Goal: Task Accomplishment & Management: Complete application form

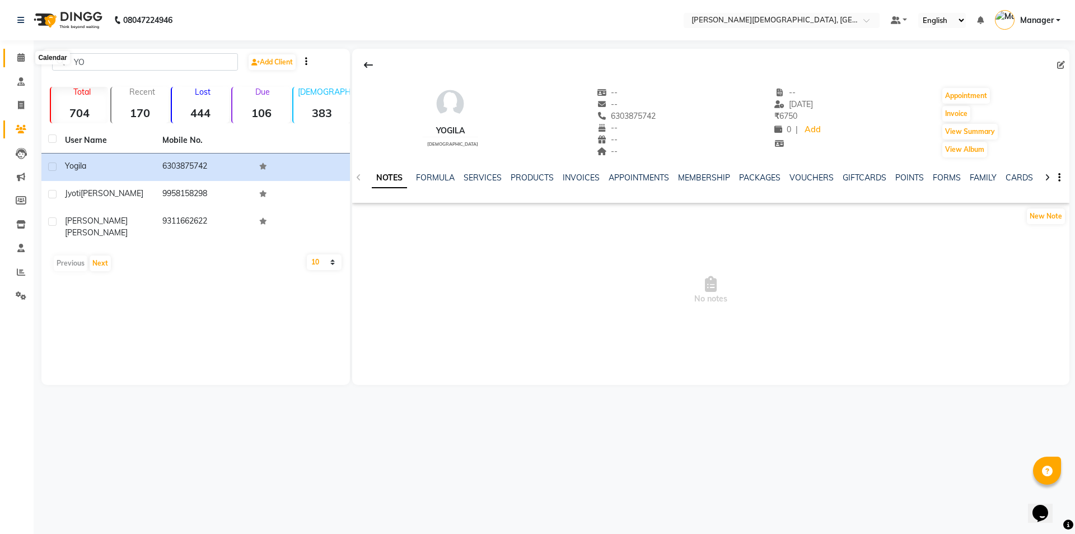
click at [19, 58] on icon at bounding box center [20, 57] width 7 height 8
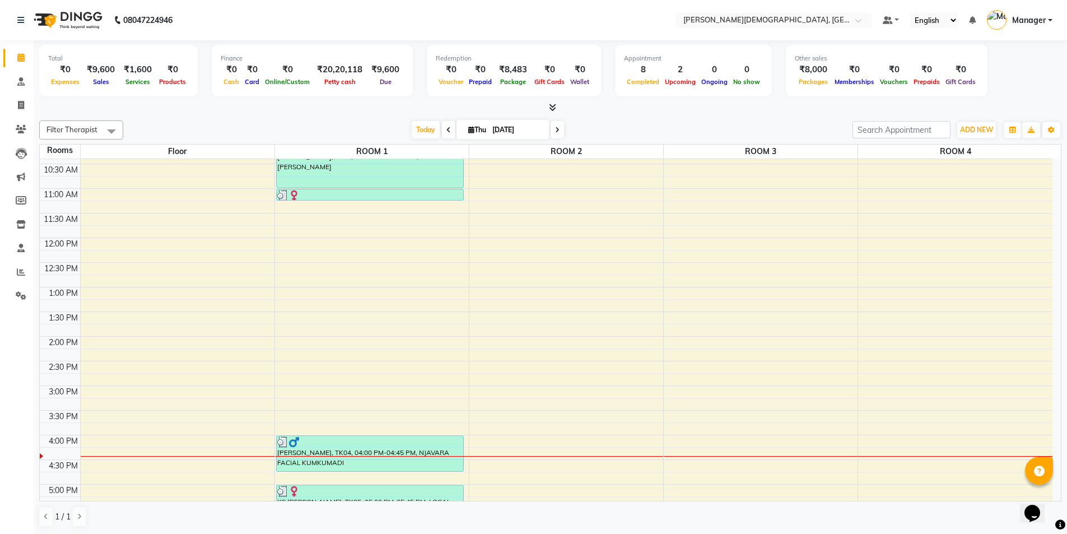
scroll to position [168, 0]
click at [316, 390] on div "7:00 AM 7:30 AM 8:00 AM 8:30 AM 9:00 AM 9:30 AM 10:00 AM 10:30 AM 11:00 AM 11:3…" at bounding box center [546, 335] width 1012 height 689
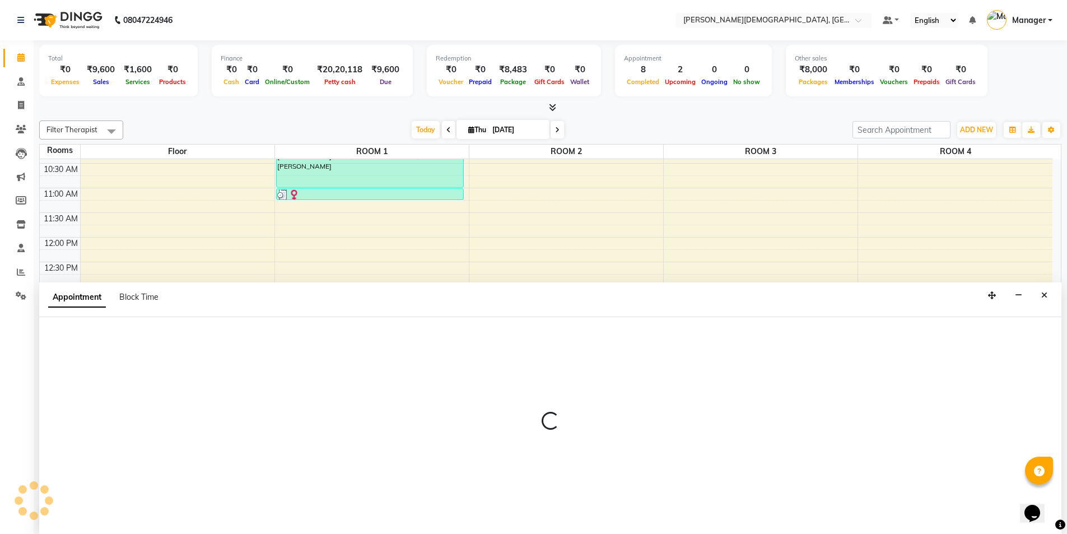
scroll to position [1, 0]
select select "tentative"
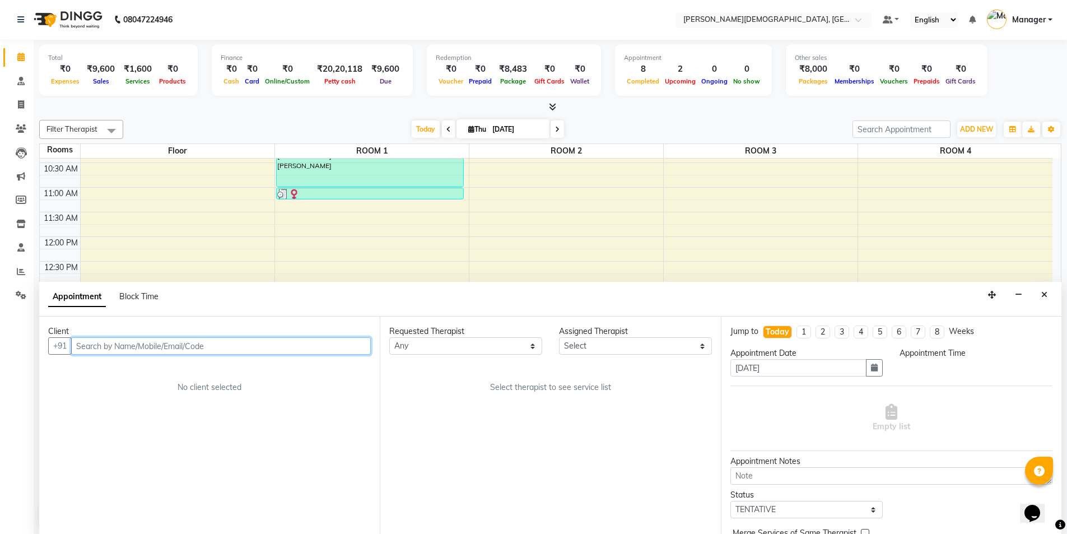
select select "900"
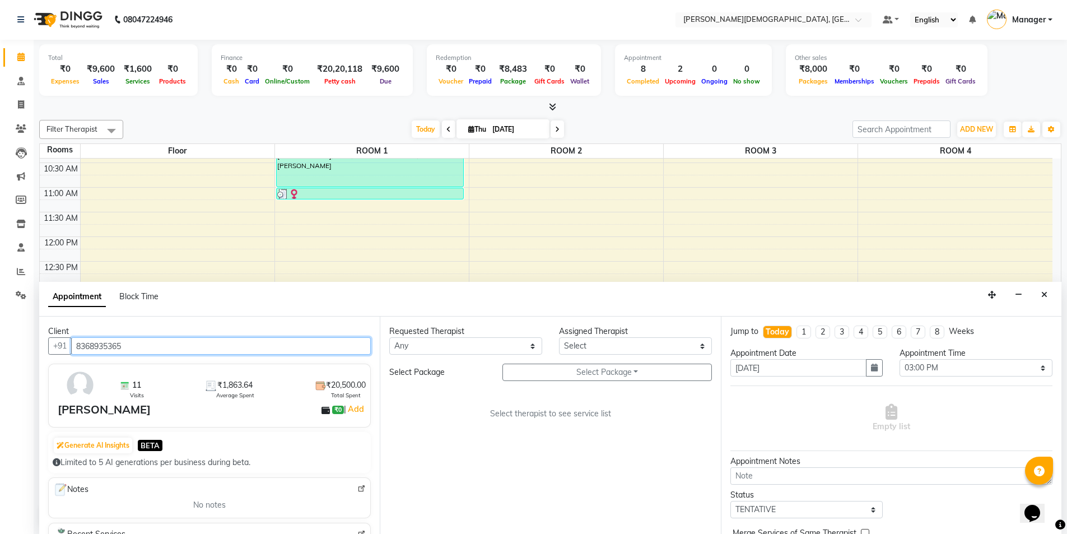
type input "8368935365"
click at [520, 349] on select "Any [PERSON_NAME] [PERSON_NAME] [PERSON_NAME] [PERSON_NAME] [PERSON_NAME] [PERS…" at bounding box center [465, 345] width 153 height 17
click at [519, 342] on select "Any [PERSON_NAME] [PERSON_NAME] [PERSON_NAME] [PERSON_NAME] [PERSON_NAME] [PERS…" at bounding box center [465, 345] width 153 height 17
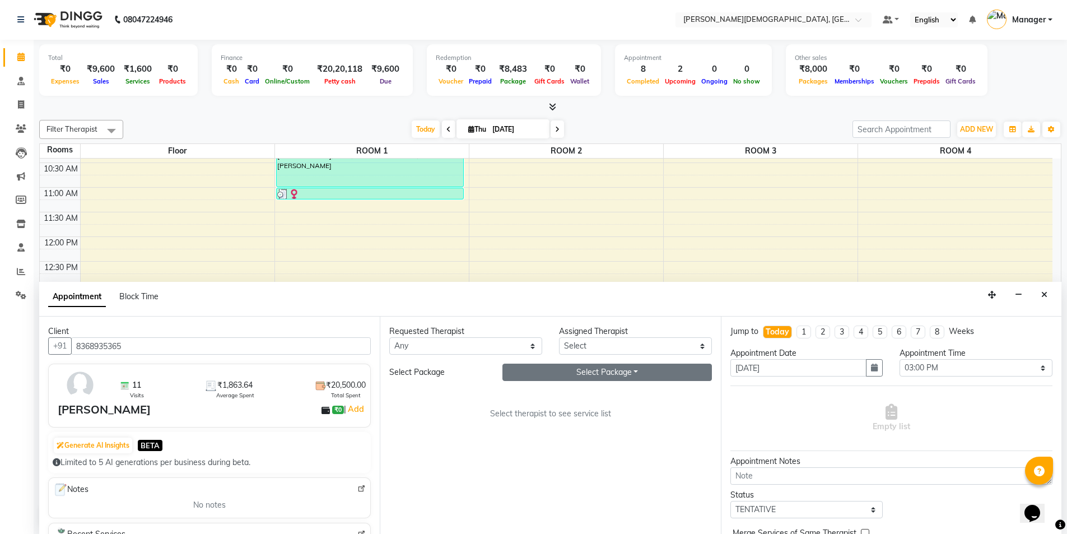
click at [585, 374] on button "Select Package Toggle Dropdown" at bounding box center [606, 371] width 209 height 17
click at [515, 343] on select "Any [PERSON_NAME] [PERSON_NAME] [PERSON_NAME] [PERSON_NAME] [PERSON_NAME] [PERS…" at bounding box center [465, 345] width 153 height 17
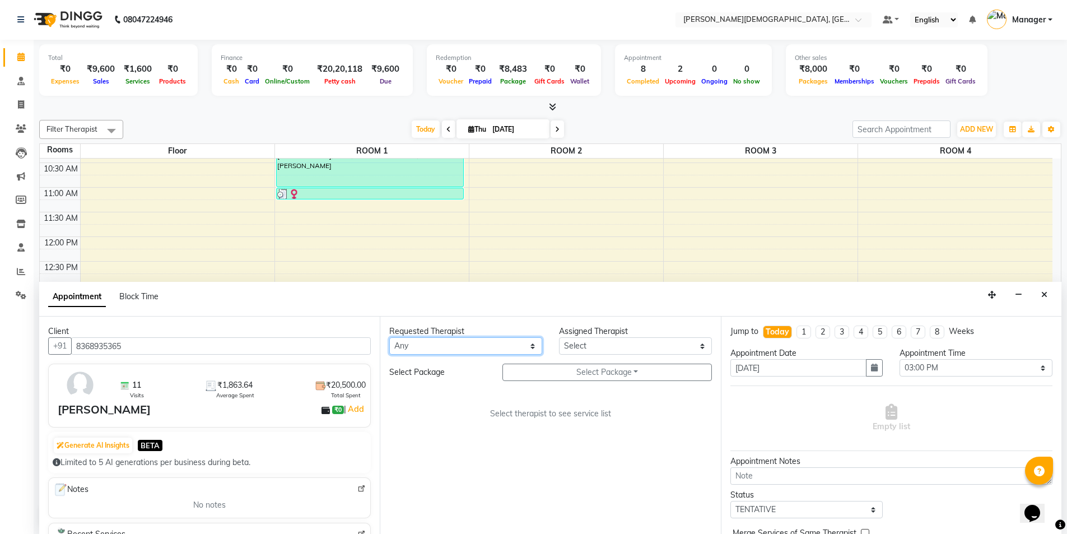
select select "85571"
click at [389, 337] on select "Any [PERSON_NAME] [PERSON_NAME] [PERSON_NAME] [PERSON_NAME] [PERSON_NAME] [PERS…" at bounding box center [465, 345] width 153 height 17
select select "85571"
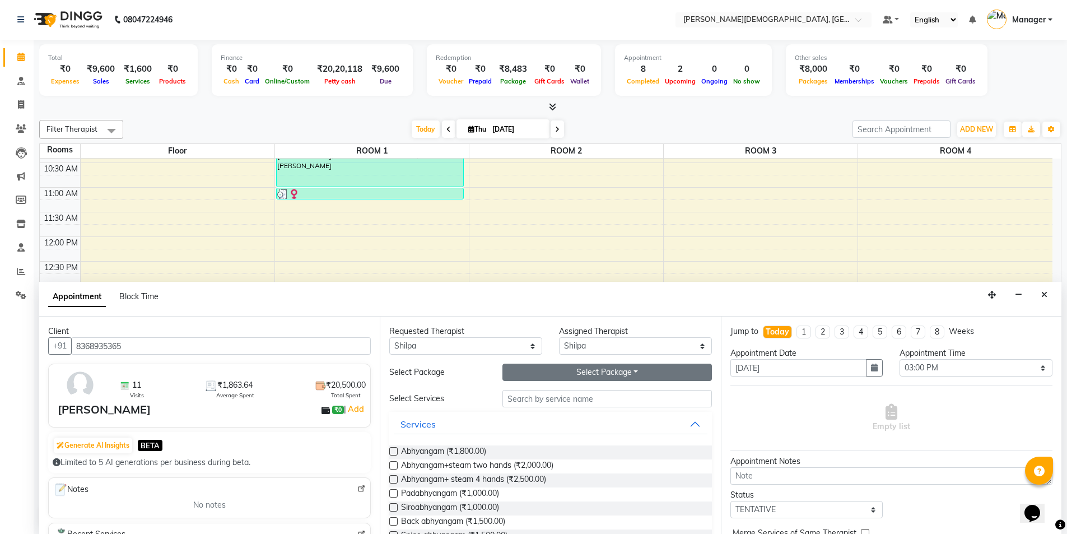
click at [564, 373] on button "Select Package Toggle Dropdown" at bounding box center [606, 371] width 209 height 17
click at [554, 394] on li "[PERSON_NAME]" at bounding box center [547, 395] width 89 height 16
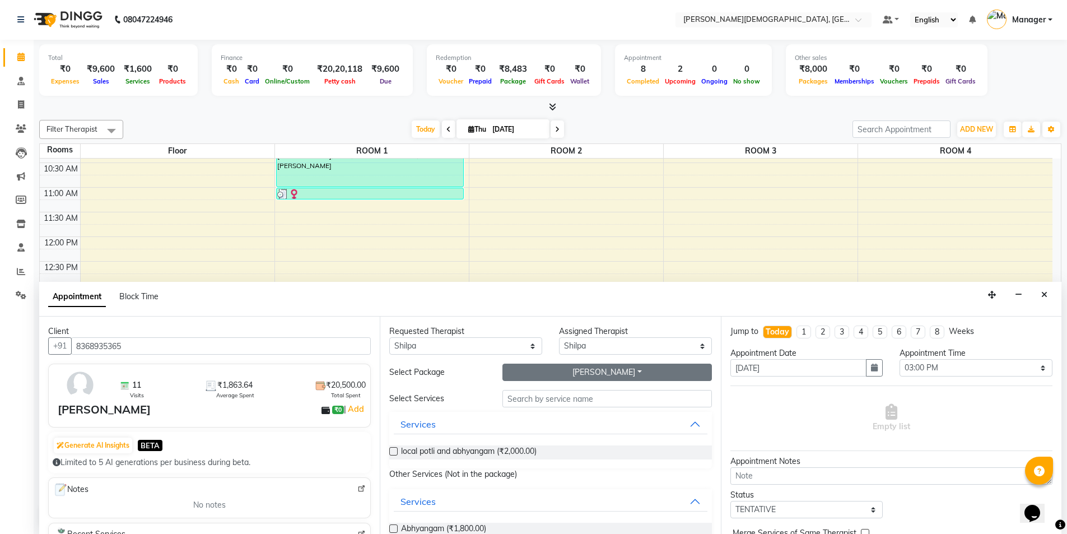
click at [577, 377] on button "[PERSON_NAME]" at bounding box center [606, 371] width 209 height 17
click at [609, 388] on div "Requested Therapist Any [PERSON_NAME] [PERSON_NAME] [PERSON_NAME] [PERSON_NAME]…" at bounding box center [550, 424] width 340 height 217
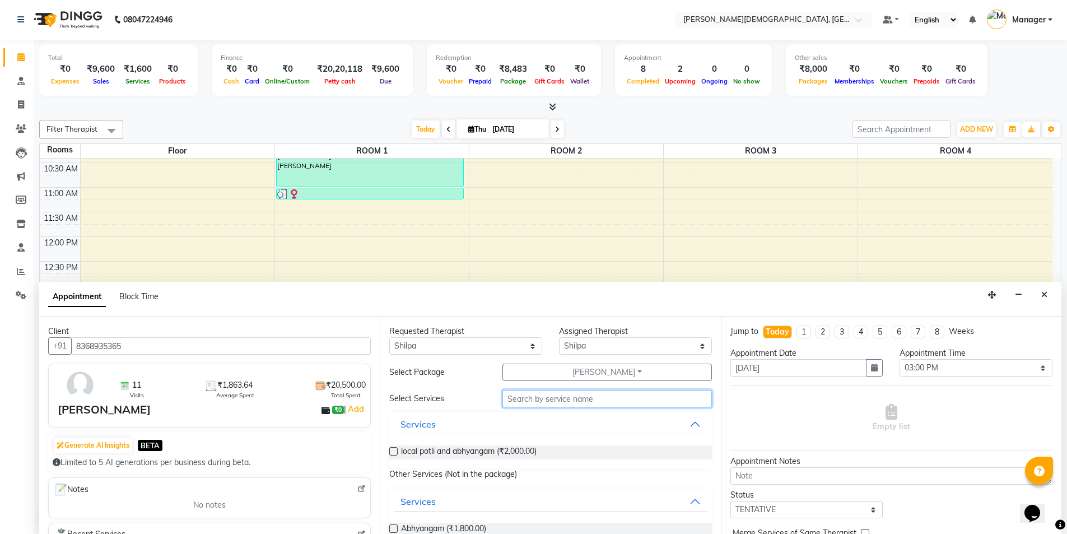
click at [605, 399] on input "text" at bounding box center [606, 398] width 209 height 17
type input "n"
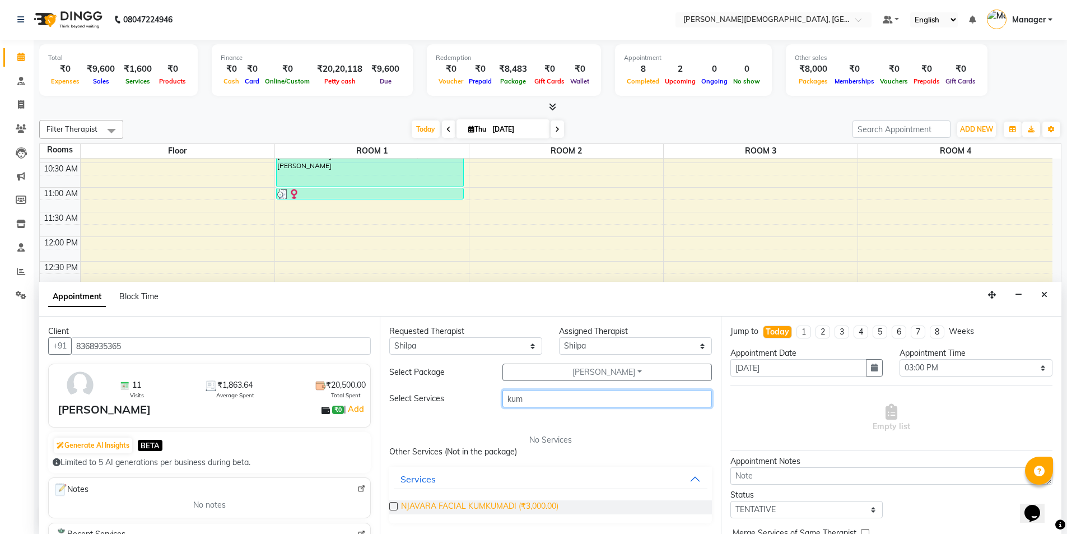
type input "kum"
click at [492, 510] on span "NJAVARA FACIAL KUMKUMADI (₹3,000.00)" at bounding box center [479, 507] width 157 height 14
checkbox input "false"
select select "2680"
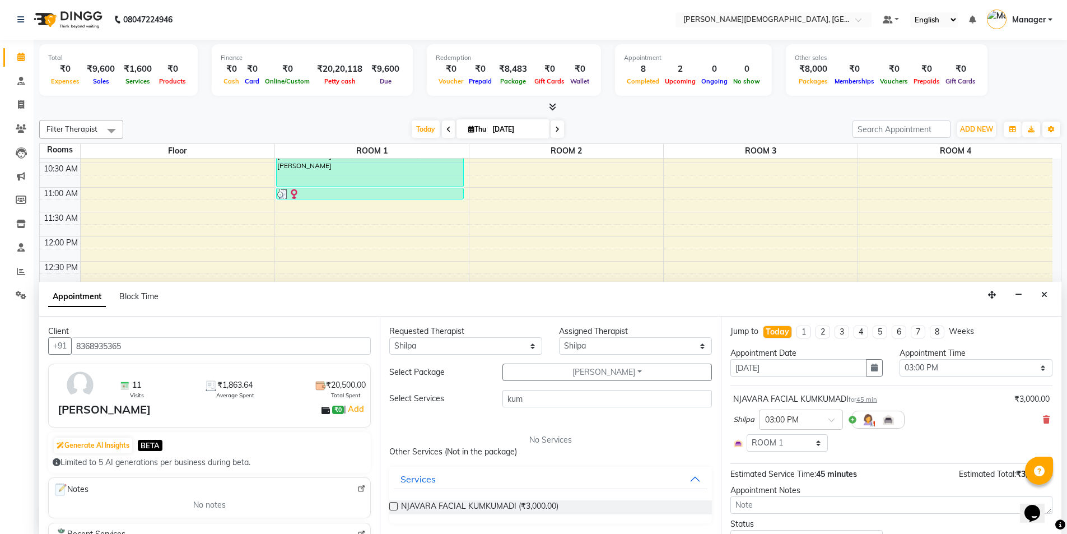
scroll to position [84, 0]
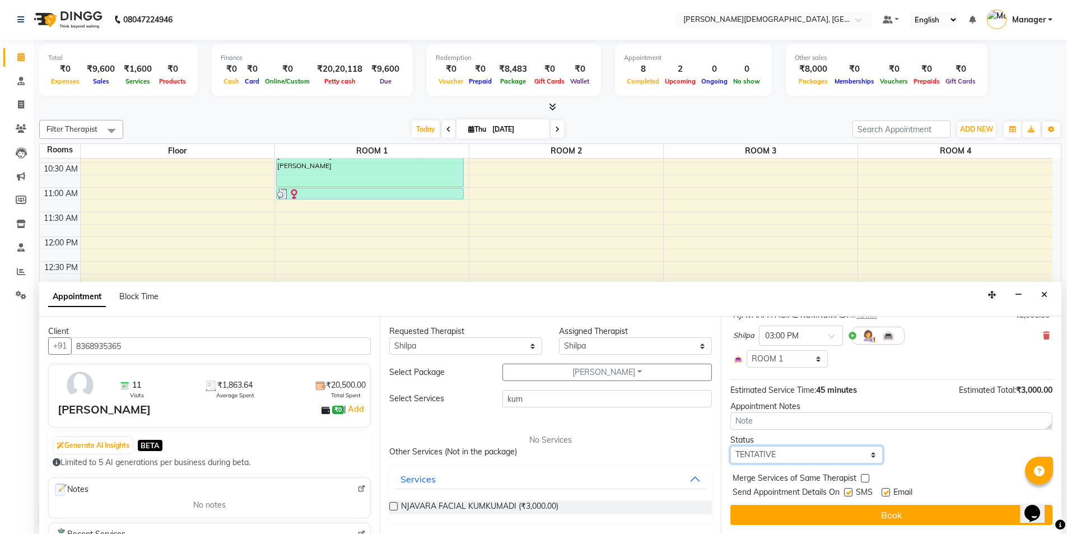
click at [799, 452] on select "Select TENTATIVE CONFIRM CHECK-IN UPCOMING" at bounding box center [806, 454] width 153 height 17
select select "confirm booking"
click at [730, 446] on select "Select TENTATIVE CONFIRM CHECK-IN UPCOMING" at bounding box center [806, 454] width 153 height 17
click at [846, 493] on label at bounding box center [848, 492] width 8 height 8
click at [846, 493] on input "checkbox" at bounding box center [847, 492] width 7 height 7
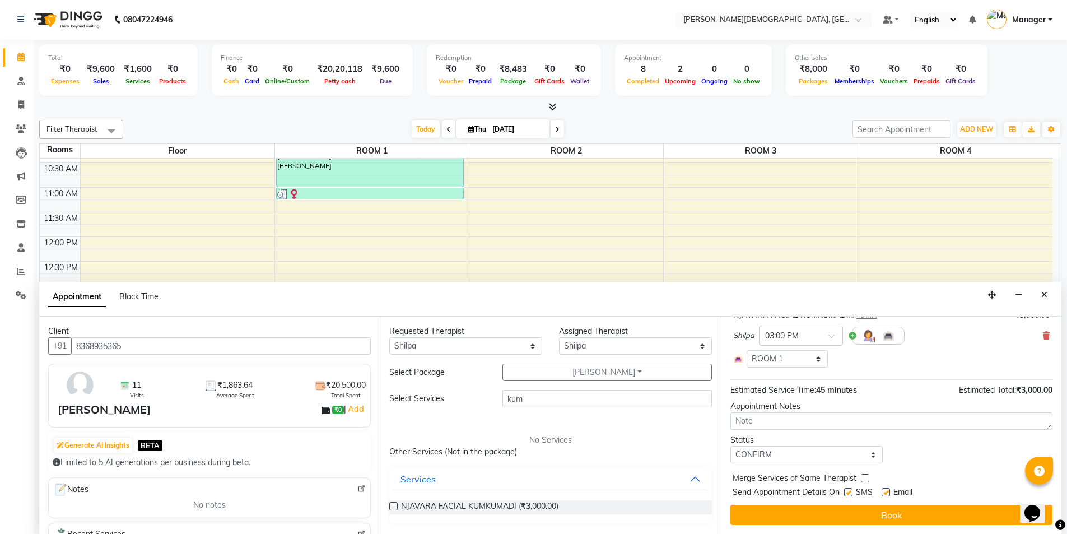
checkbox input "false"
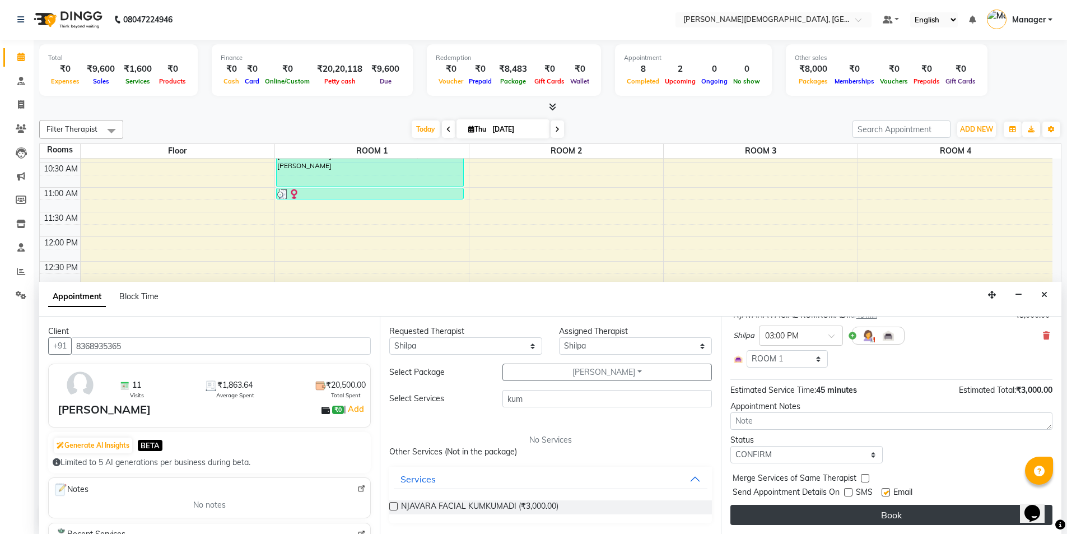
click at [834, 511] on button "Book" at bounding box center [891, 515] width 322 height 20
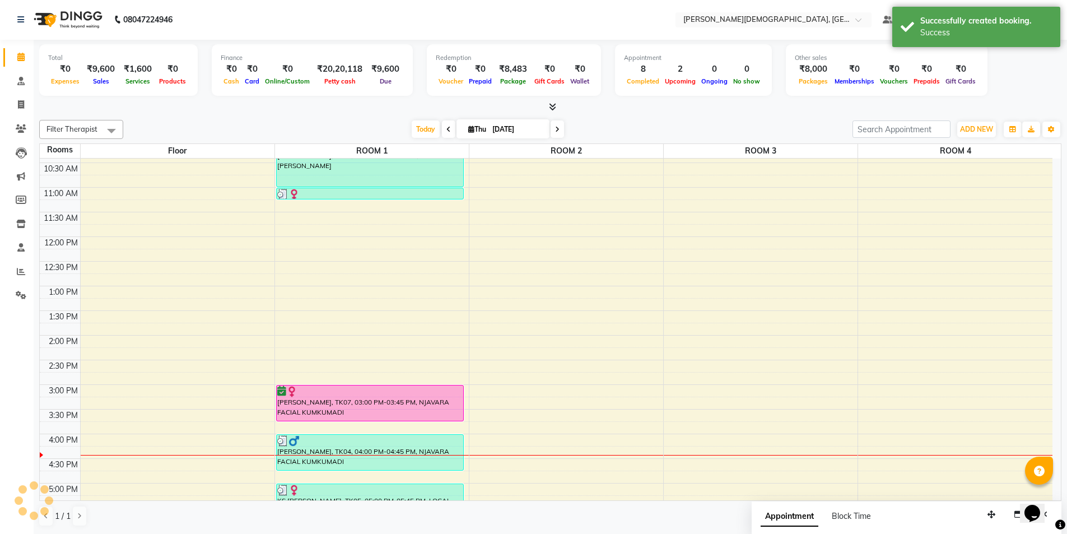
scroll to position [0, 0]
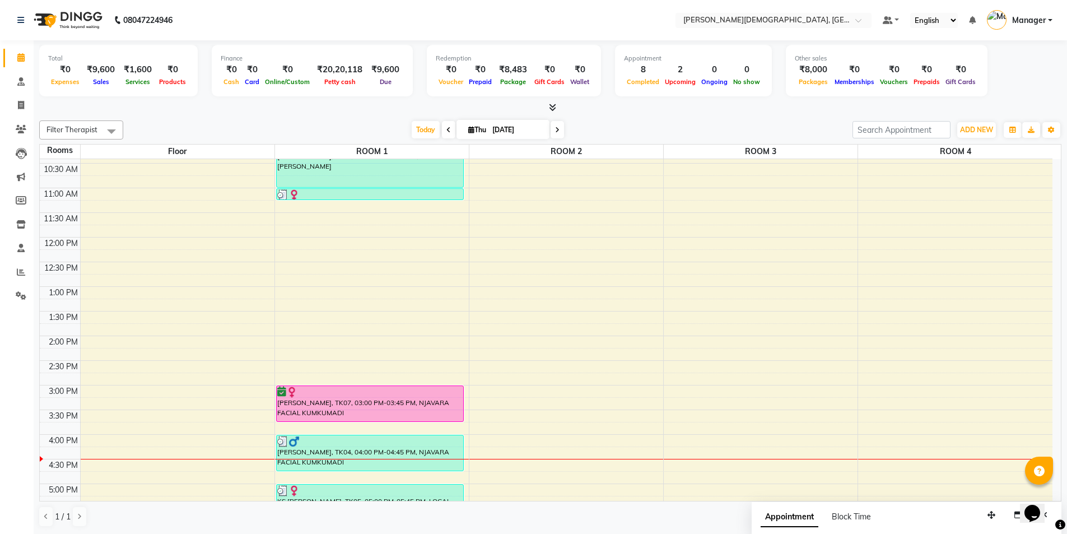
click at [505, 442] on div "7:00 AM 7:30 AM 8:00 AM 8:30 AM 9:00 AM 9:30 AM 10:00 AM 10:30 AM 11:00 AM 11:3…" at bounding box center [546, 335] width 1012 height 689
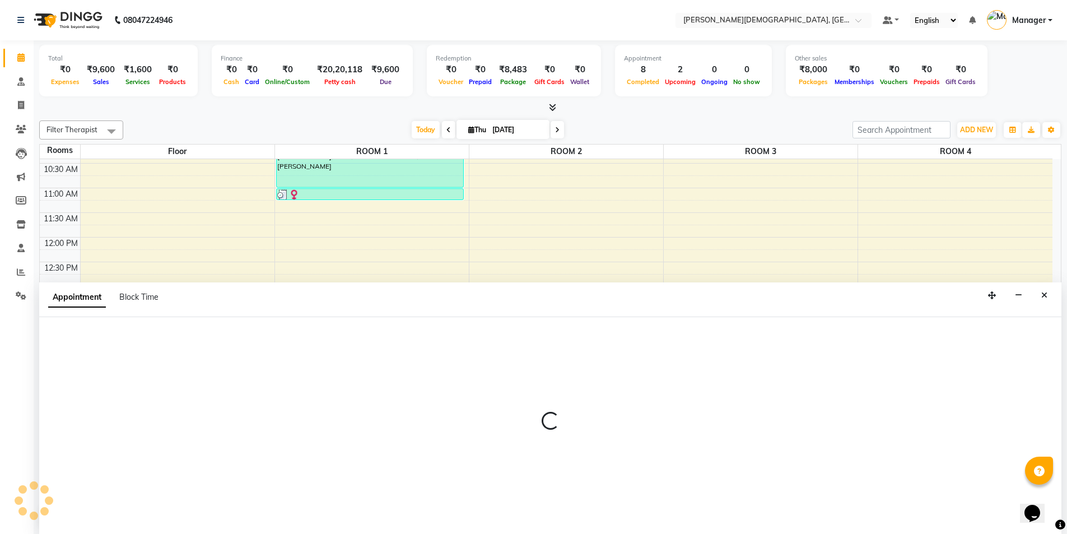
scroll to position [1, 0]
select select "960"
select select "tentative"
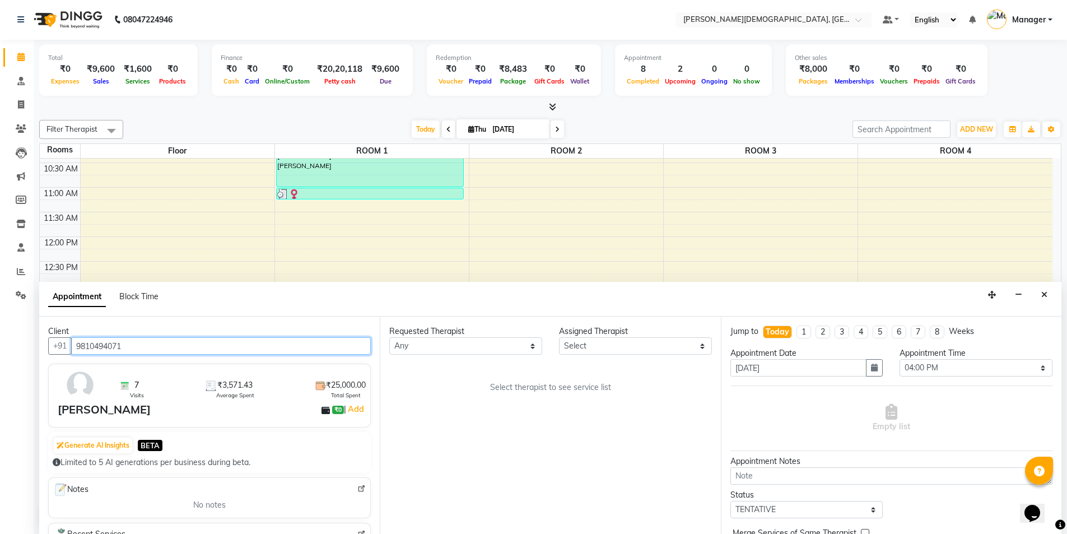
type input "9810494071"
click at [502, 349] on select "Any [PERSON_NAME] [PERSON_NAME] [PERSON_NAME] [PERSON_NAME] [PERSON_NAME] [PERS…" at bounding box center [465, 345] width 153 height 17
select select "85571"
click at [389, 337] on select "Any [PERSON_NAME] [PERSON_NAME] [PERSON_NAME] [PERSON_NAME] [PERSON_NAME] [PERS…" at bounding box center [465, 345] width 153 height 17
select select "85571"
